Goal: Task Accomplishment & Management: Manage account settings

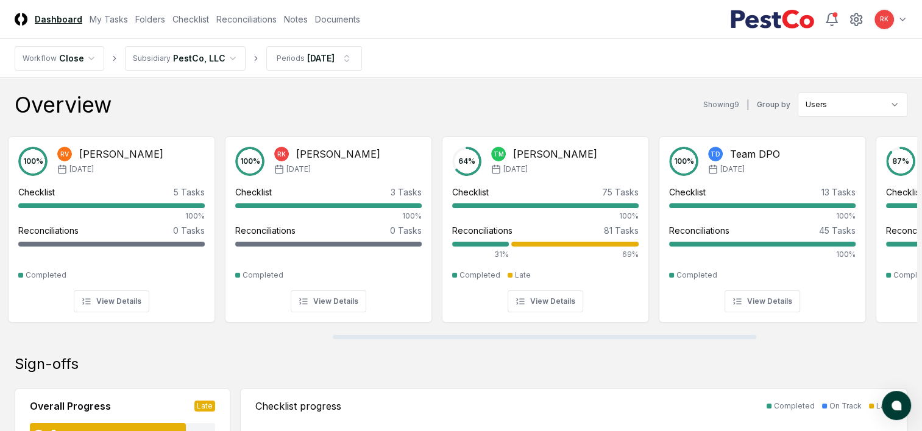
scroll to position [0, 762]
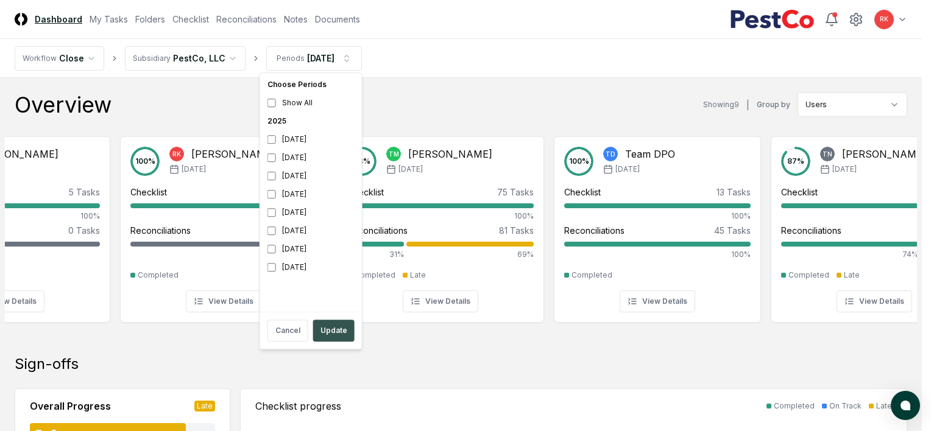
click at [333, 328] on button "Update" at bounding box center [333, 331] width 41 height 22
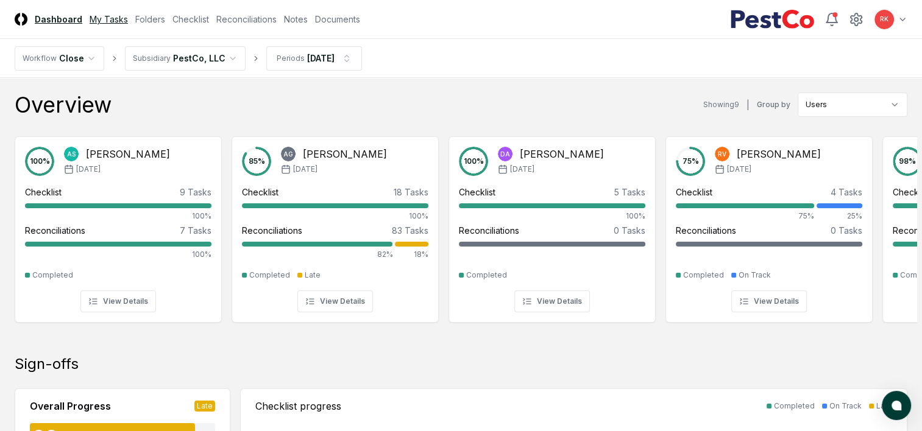
click at [111, 19] on link "My Tasks" at bounding box center [109, 19] width 38 height 13
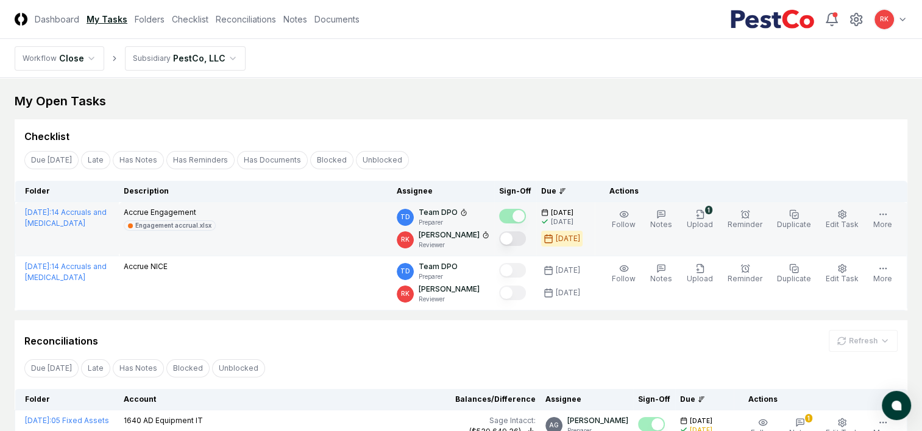
click at [518, 237] on button "Mark complete" at bounding box center [512, 239] width 27 height 15
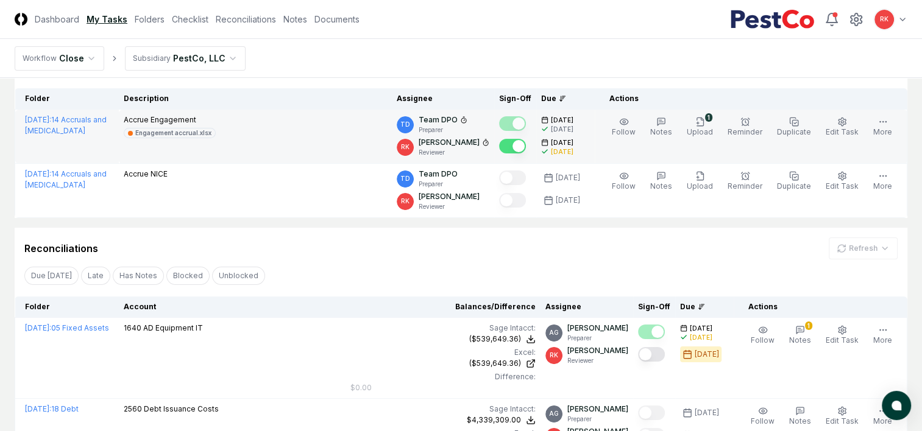
scroll to position [92, 0]
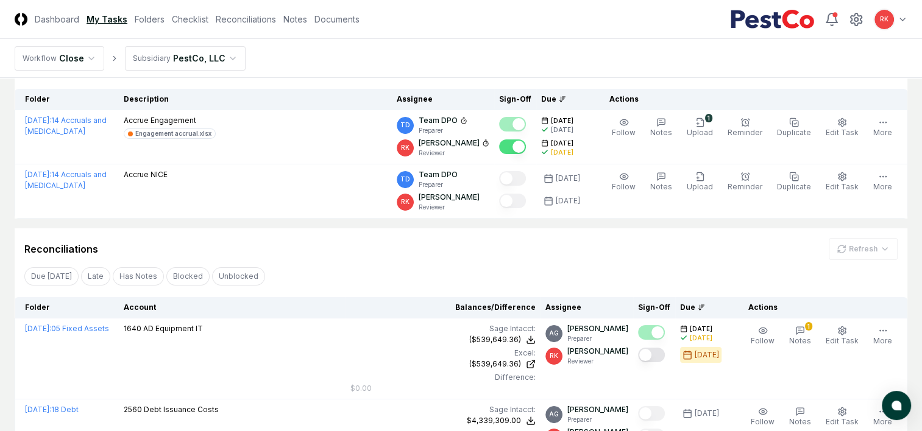
click at [519, 146] on button "Mark complete" at bounding box center [512, 147] width 27 height 15
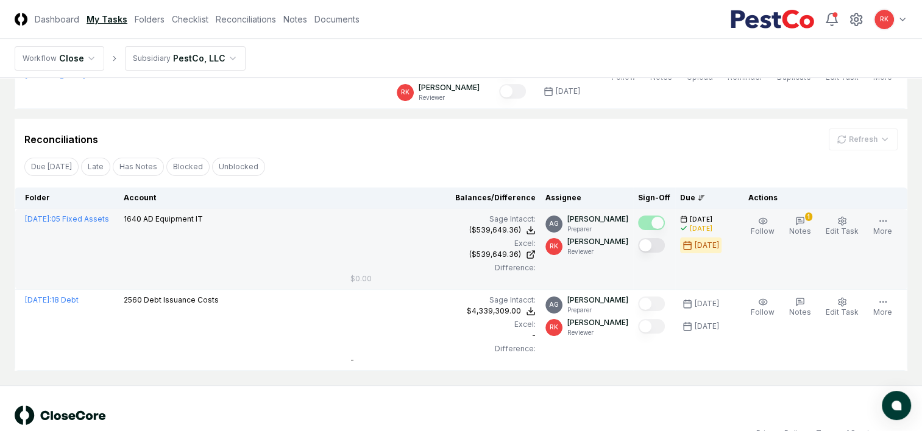
click at [654, 248] on button "Mark complete" at bounding box center [651, 245] width 27 height 15
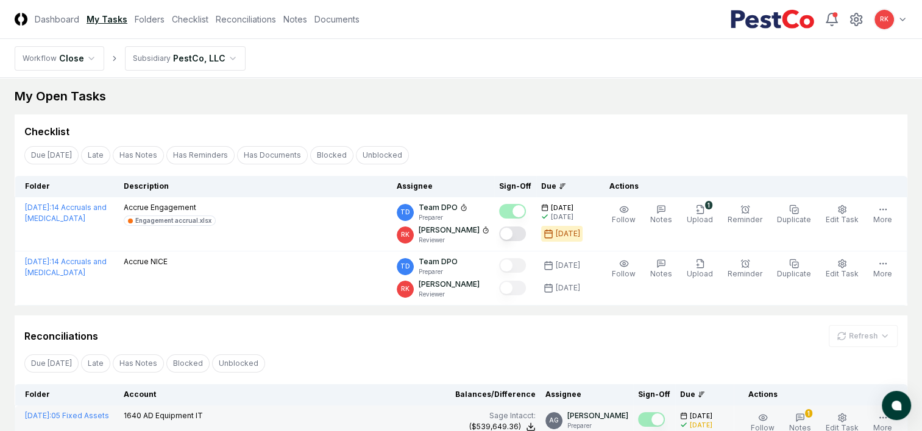
scroll to position [0, 0]
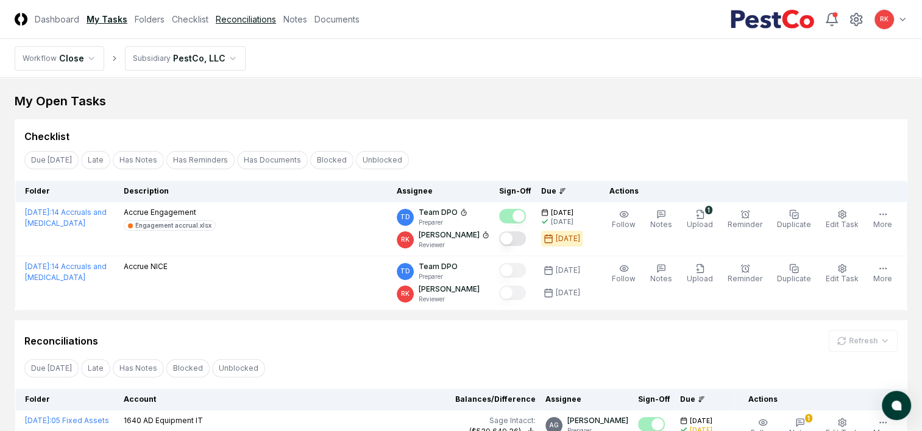
click at [237, 21] on link "Reconciliations" at bounding box center [246, 19] width 60 height 13
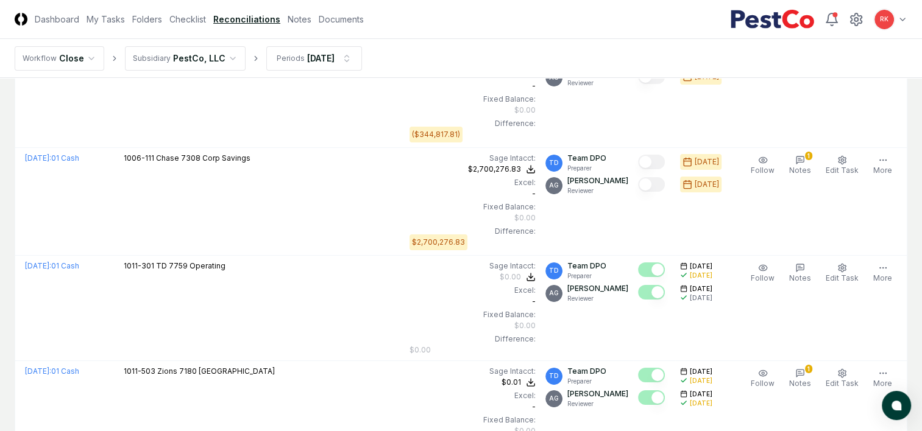
scroll to position [4601, 0]
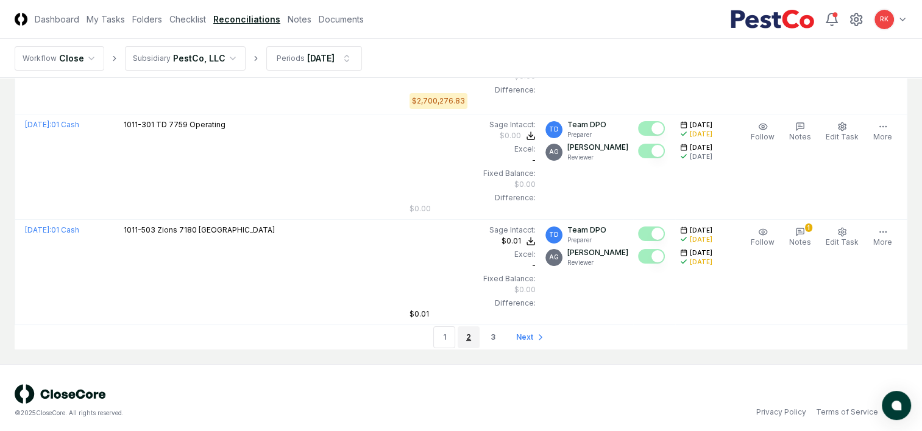
click at [467, 334] on link "2" at bounding box center [469, 338] width 22 height 22
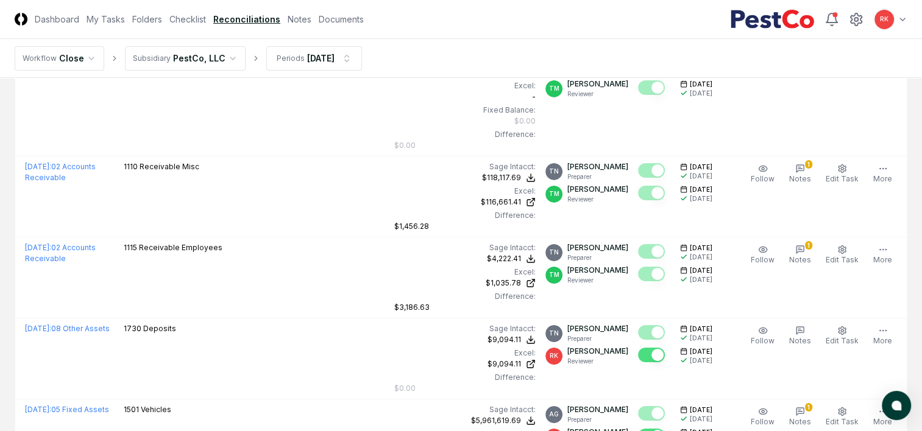
scroll to position [4508, 0]
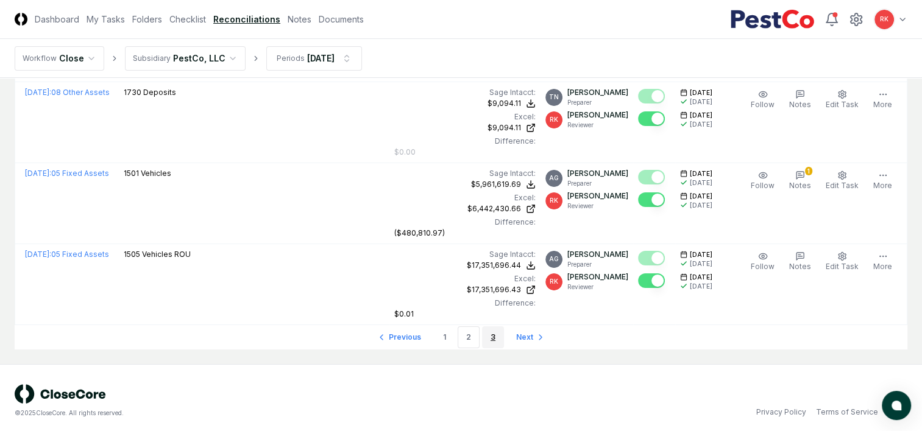
click at [489, 336] on link "3" at bounding box center [493, 338] width 22 height 22
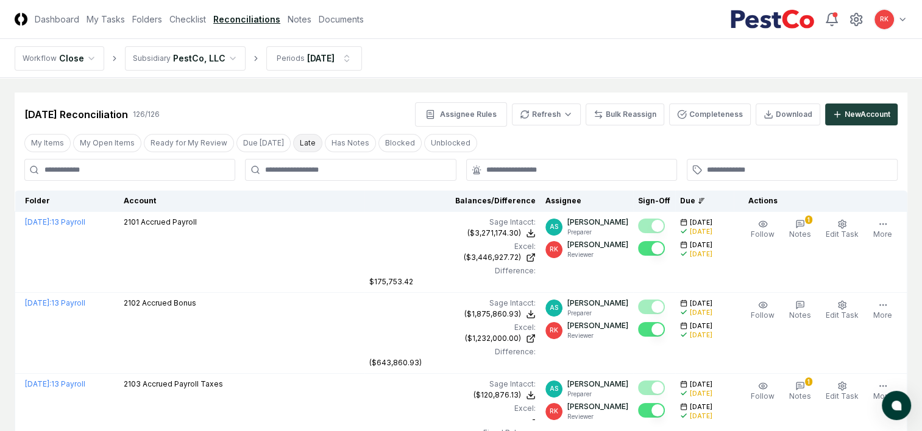
click at [293, 141] on button "Late" at bounding box center [307, 143] width 29 height 18
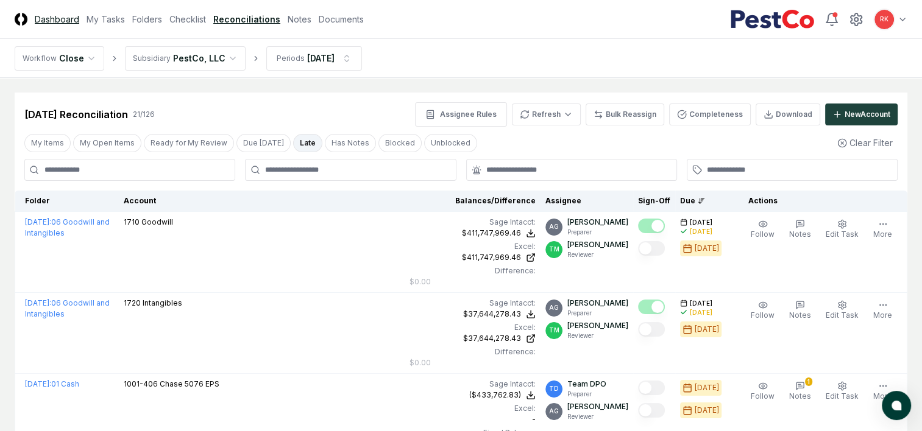
click at [64, 21] on link "Dashboard" at bounding box center [57, 19] width 44 height 13
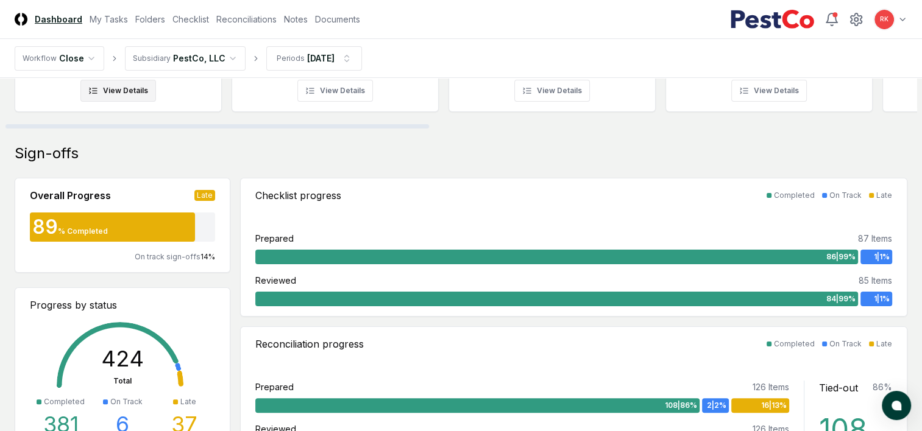
scroll to position [211, 0]
